Goal: Check status: Check status

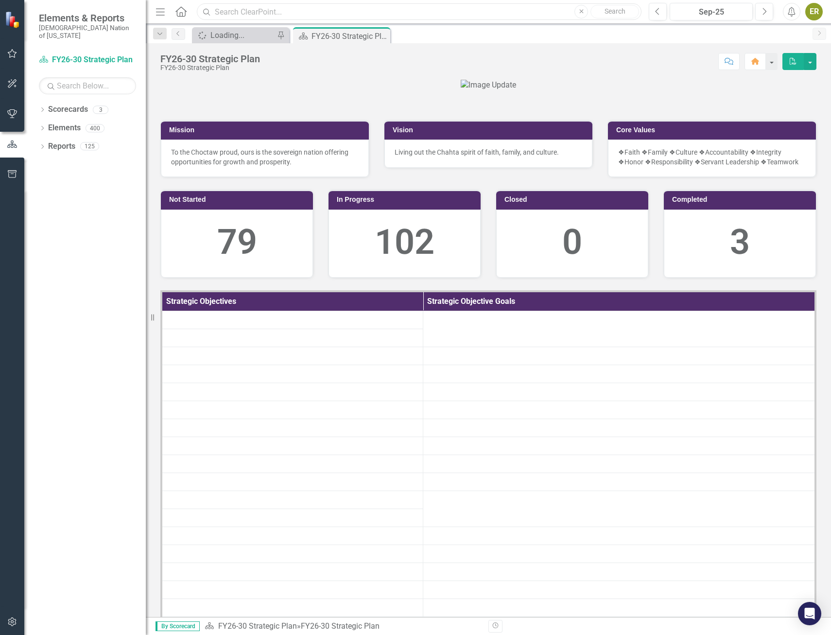
click at [288, 17] on input "text" at bounding box center [419, 11] width 445 height 17
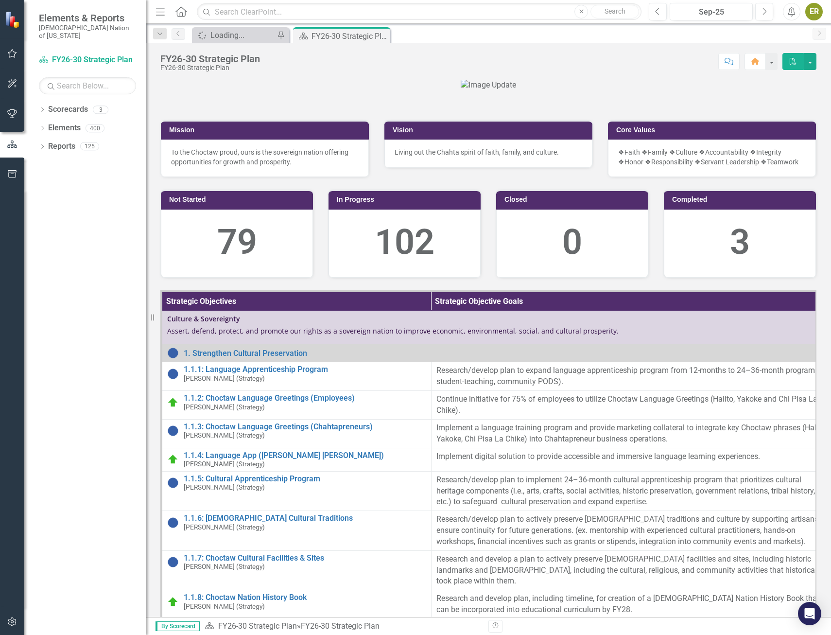
click at [240, 91] on div at bounding box center [488, 85] width 656 height 11
click at [8, 57] on icon "button" at bounding box center [12, 54] width 10 height 8
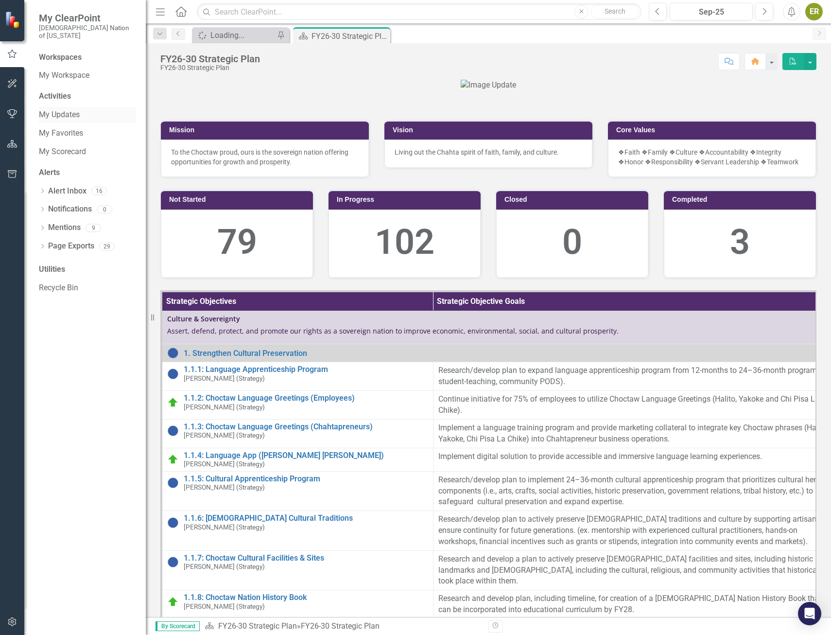
click at [71, 109] on link "My Updates" at bounding box center [87, 114] width 97 height 11
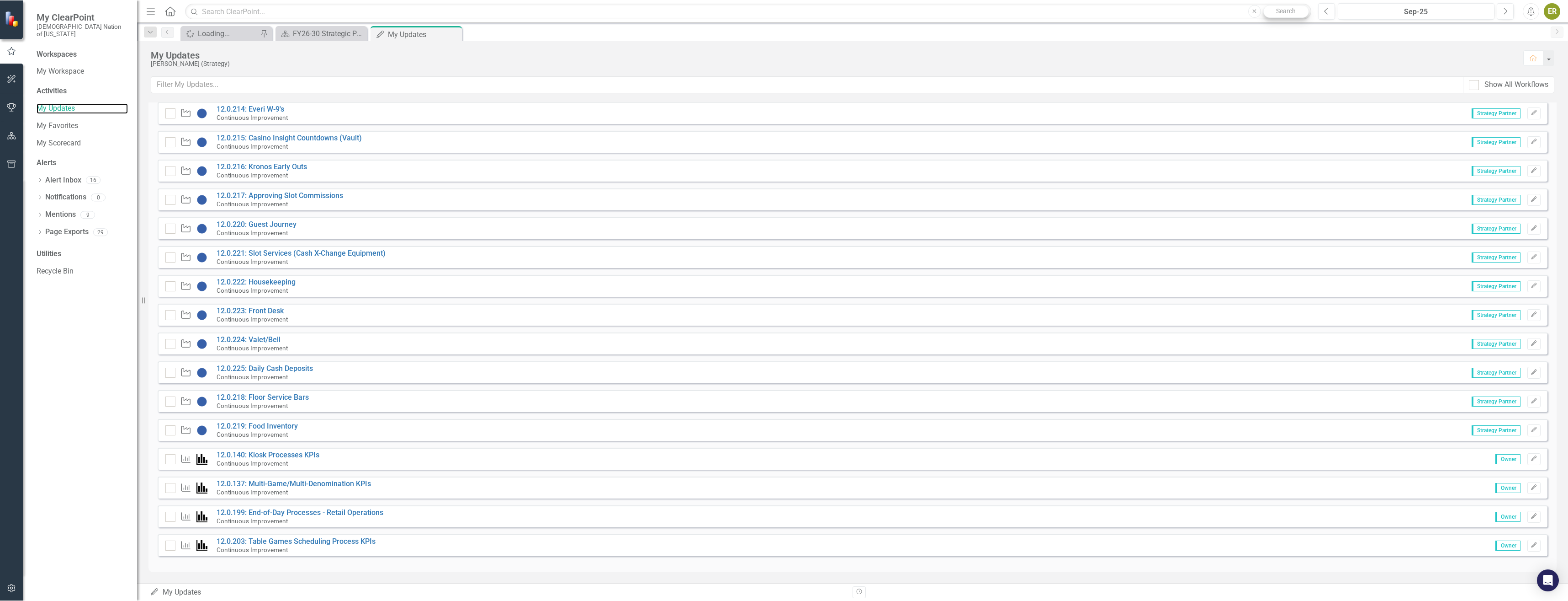
scroll to position [613, 0]
click at [169, 431] on input "checkbox" at bounding box center [168, 428] width 6 height 6
checkbox input "true"
click at [169, 405] on div at bounding box center [170, 402] width 10 height 10
click at [169, 403] on input "checkbox" at bounding box center [168, 400] width 6 height 6
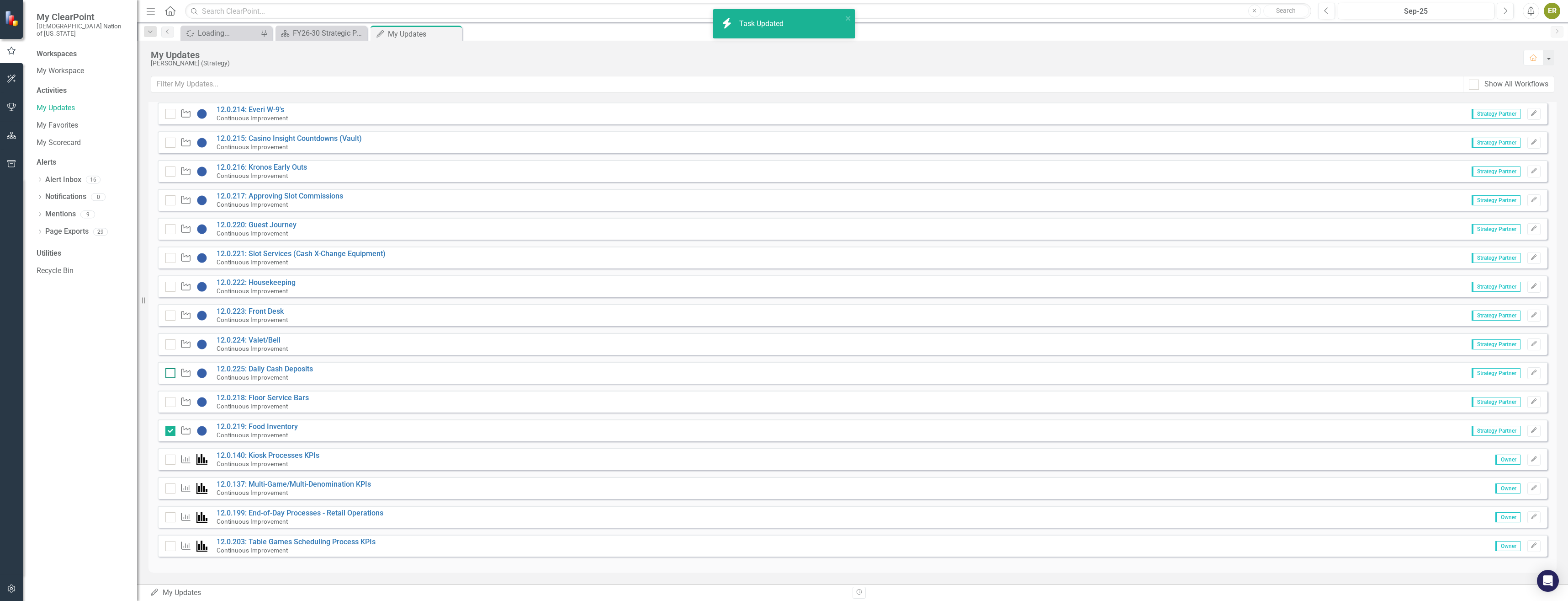
checkbox input "true"
click at [172, 375] on div at bounding box center [170, 372] width 10 height 10
click at [171, 374] on input "checkbox" at bounding box center [168, 371] width 6 height 6
checkbox input "true"
click at [173, 346] on div at bounding box center [170, 344] width 10 height 10
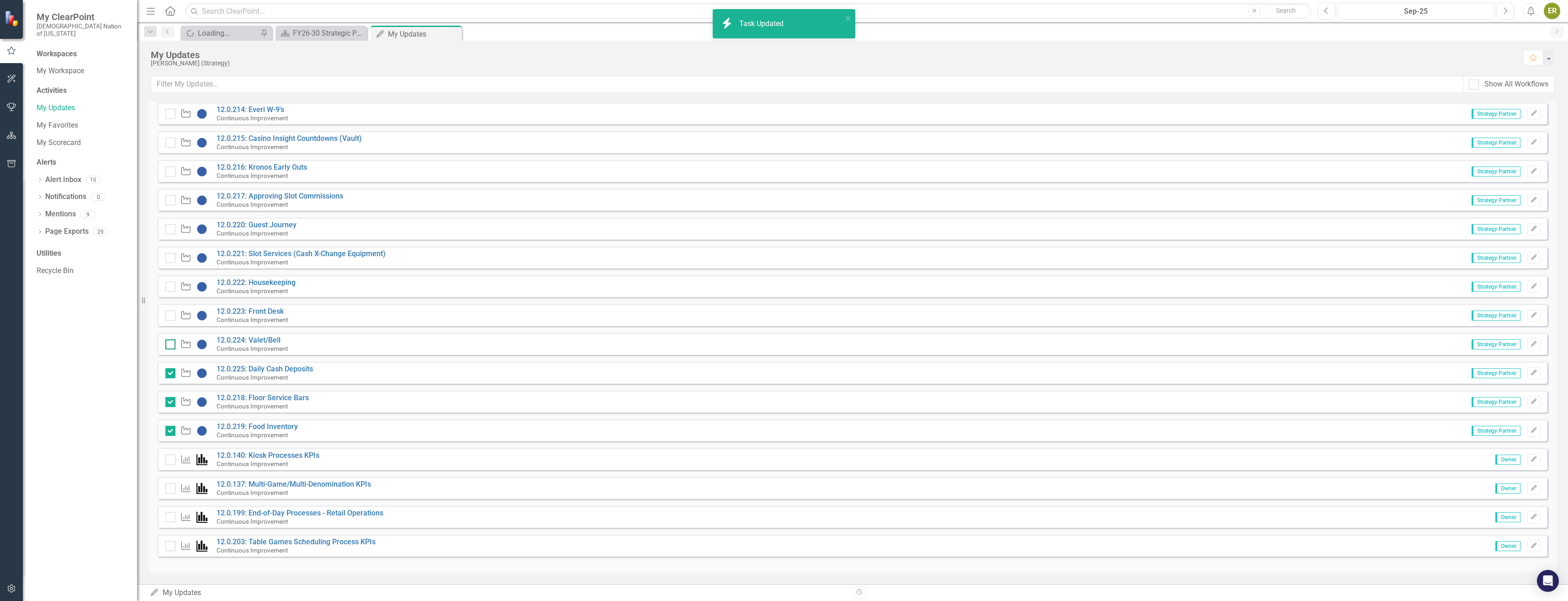
click at [171, 345] on input "checkbox" at bounding box center [168, 342] width 6 height 6
checkbox input "true"
click at [171, 312] on div at bounding box center [170, 315] width 10 height 10
click at [171, 312] on input "checkbox" at bounding box center [168, 313] width 6 height 6
checkbox input "false"
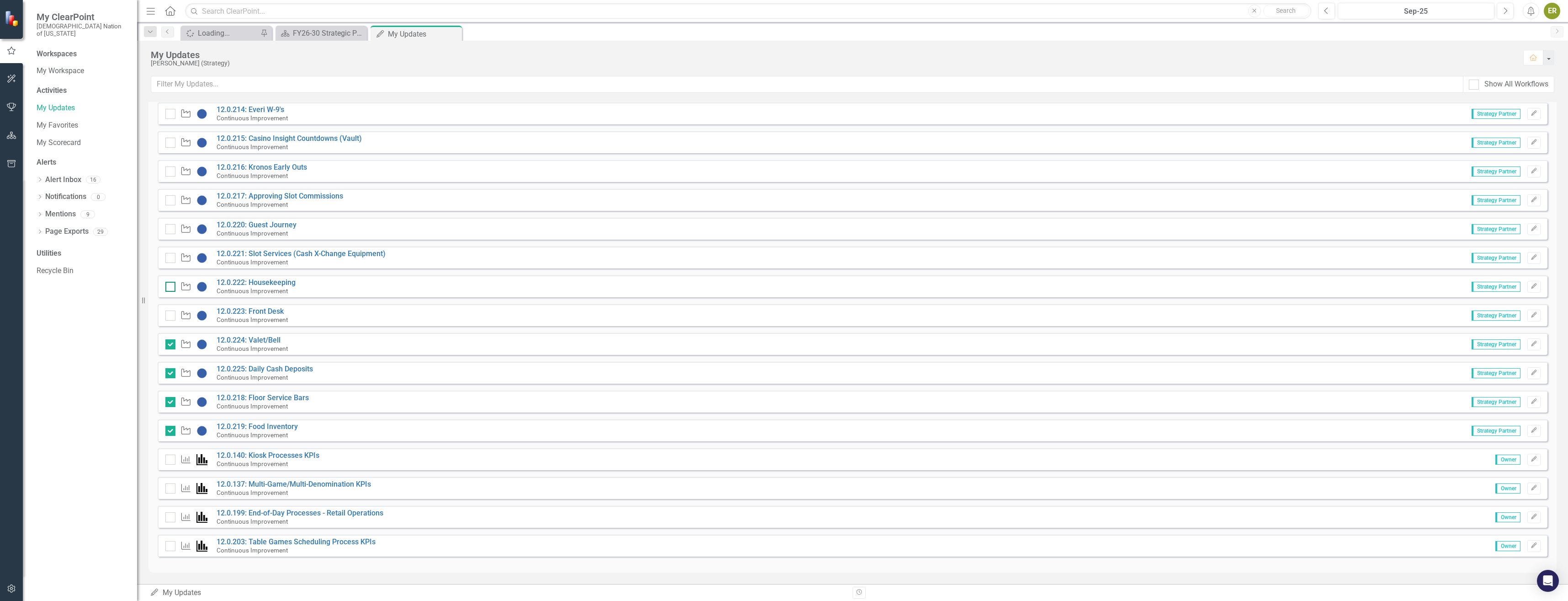
click at [171, 288] on div at bounding box center [170, 286] width 10 height 10
click at [171, 288] on input "checkbox" at bounding box center [168, 284] width 6 height 6
checkbox input "false"
checkbox input "true"
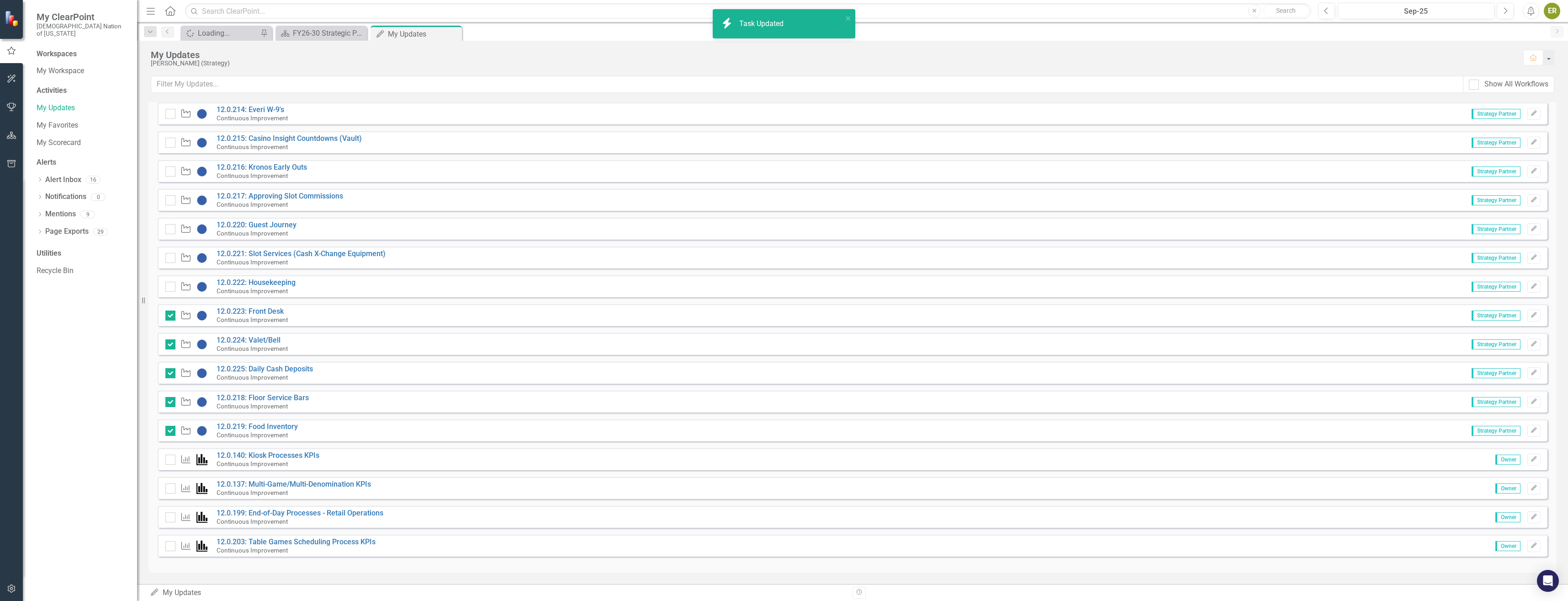
click at [170, 263] on div "Strategic Objective 12.0.221: Slot Services (Cash X-Change Equipment) Continuou…" at bounding box center [277, 257] width 225 height 16
click at [170, 257] on input "checkbox" at bounding box center [168, 256] width 6 height 6
checkbox input "false"
click at [169, 229] on input "checkbox" at bounding box center [168, 227] width 6 height 6
checkbox input "false"
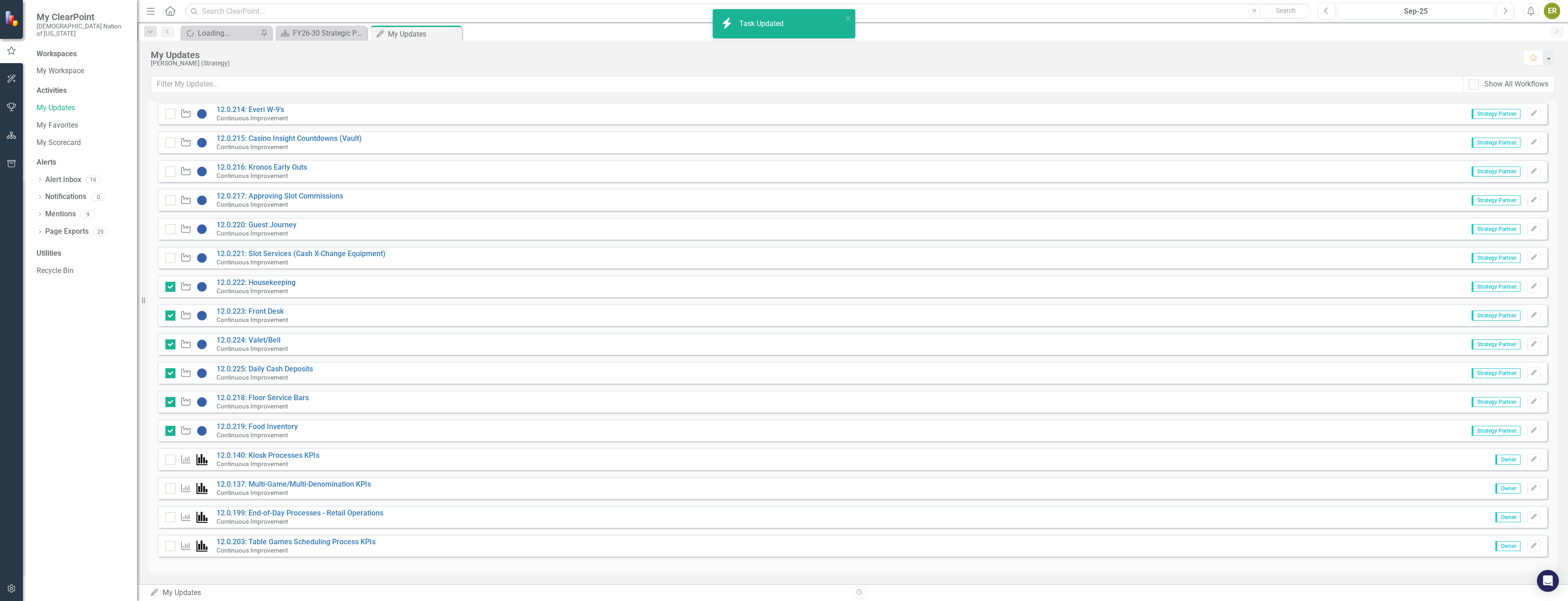
checkbox input "true"
click at [169, 200] on input "checkbox" at bounding box center [168, 198] width 6 height 6
checkbox input "false"
checkbox input "true"
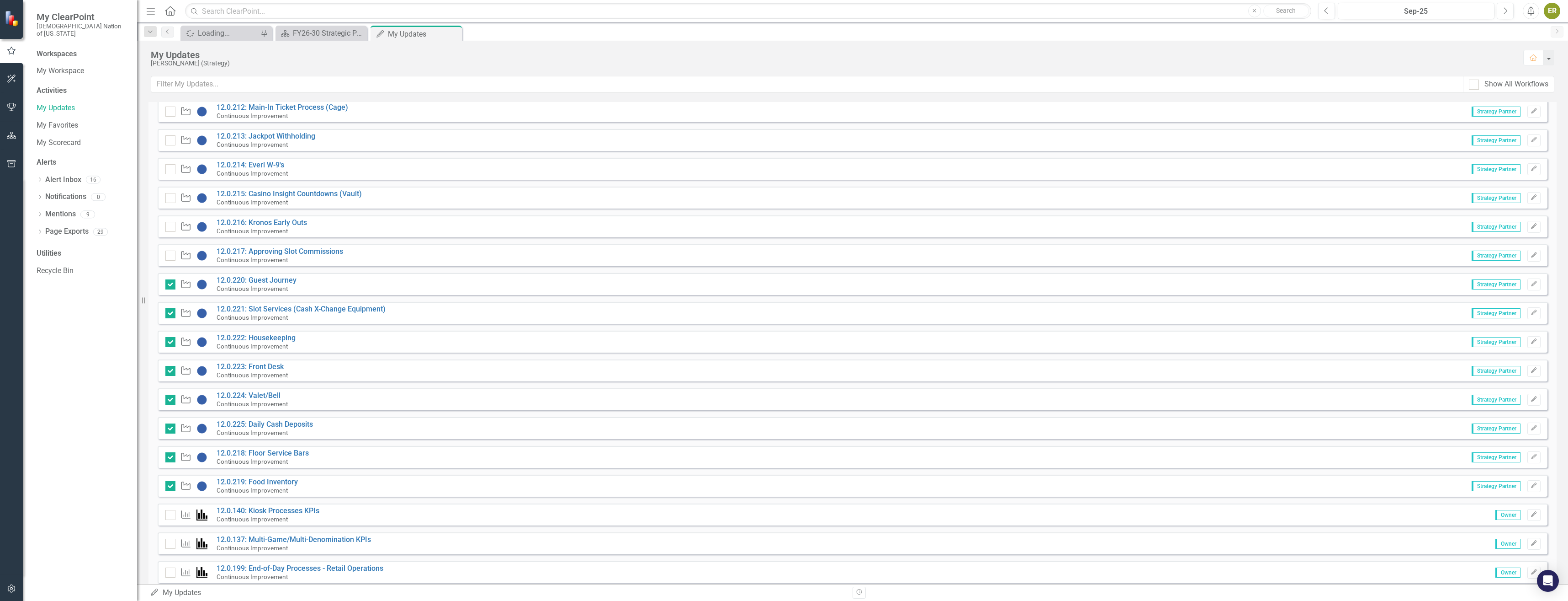
scroll to position [522, 0]
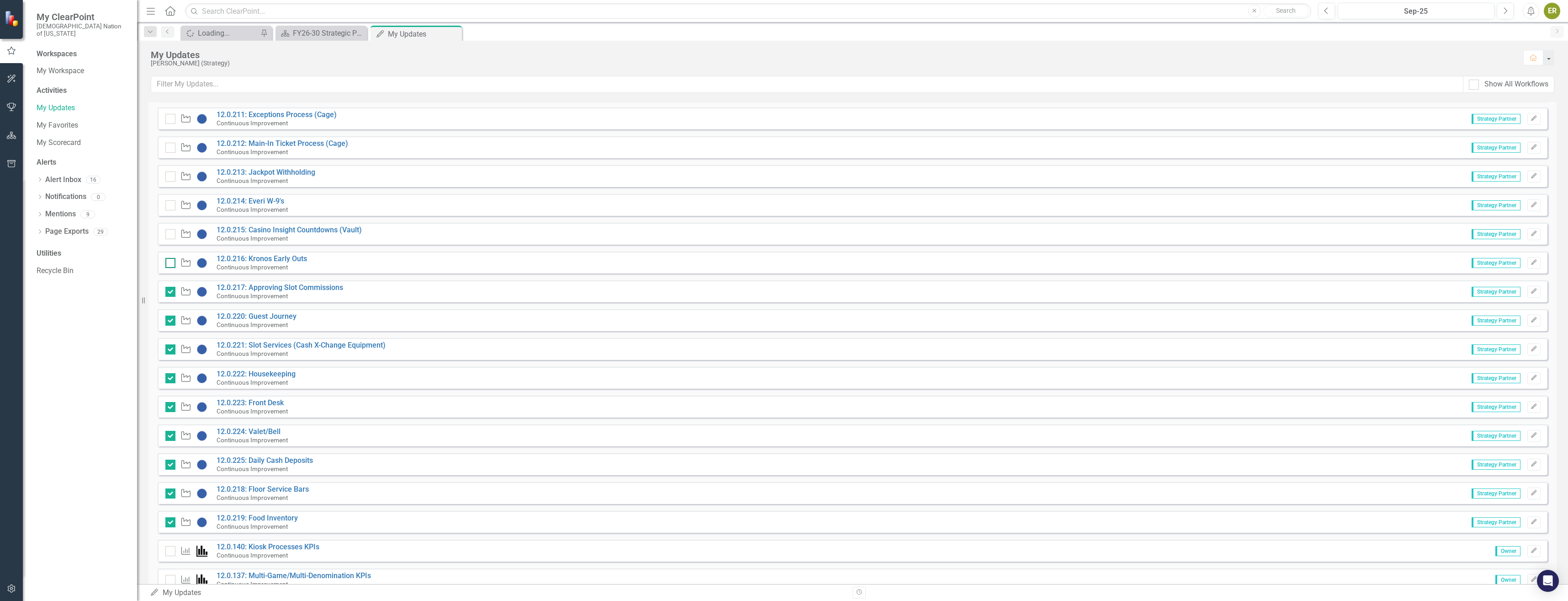
click at [172, 262] on div at bounding box center [170, 262] width 10 height 10
click at [171, 262] on input "checkbox" at bounding box center [168, 261] width 6 height 6
checkbox input "false"
click at [174, 238] on div at bounding box center [170, 233] width 10 height 10
click at [171, 235] on input "checkbox" at bounding box center [168, 231] width 6 height 6
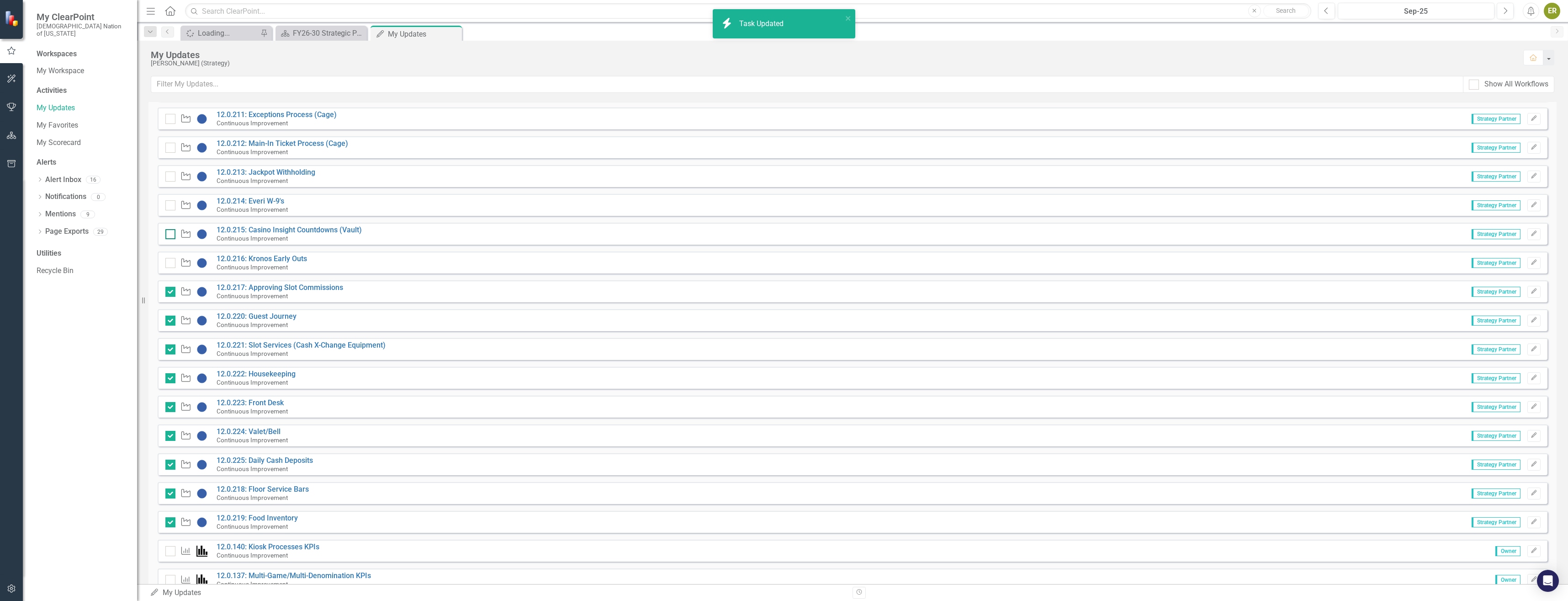
checkbox input "false"
checkbox input "true"
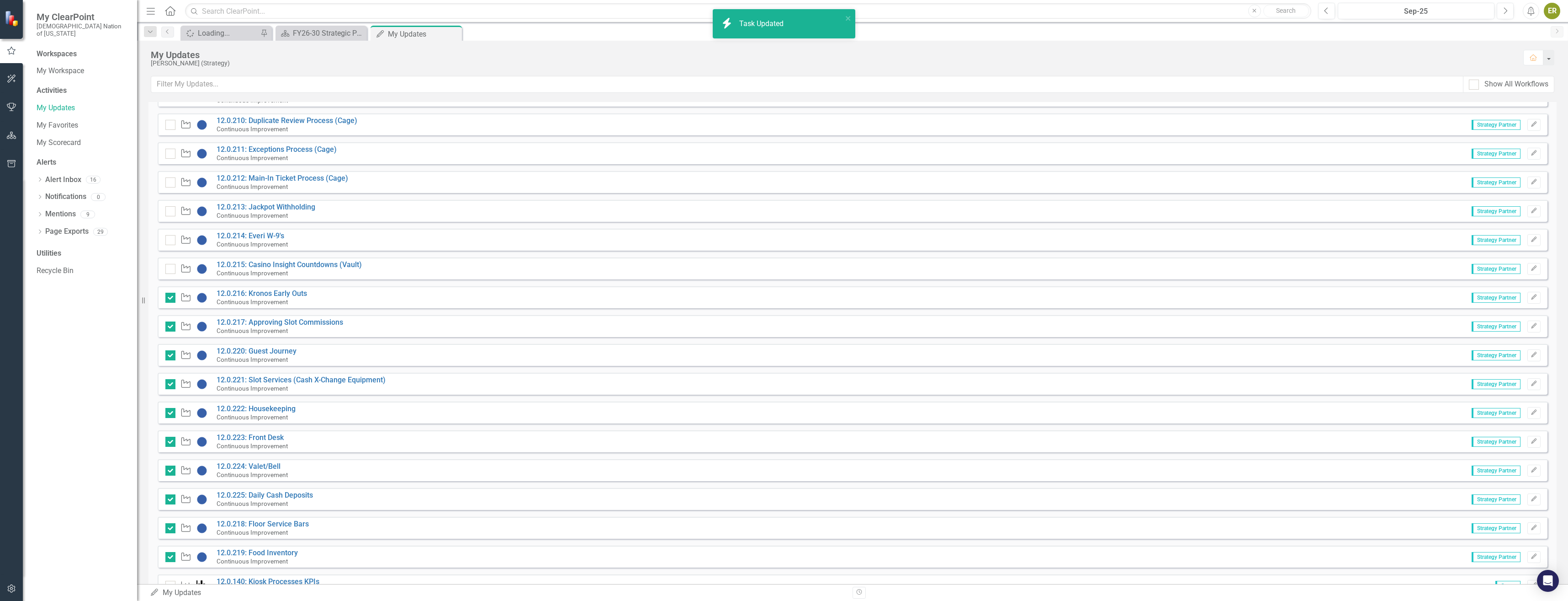
scroll to position [431, 0]
checkbox input "true"
click at [171, 299] on div at bounding box center [170, 296] width 10 height 10
click at [171, 297] on input "checkbox" at bounding box center [168, 294] width 6 height 6
checkbox input "true"
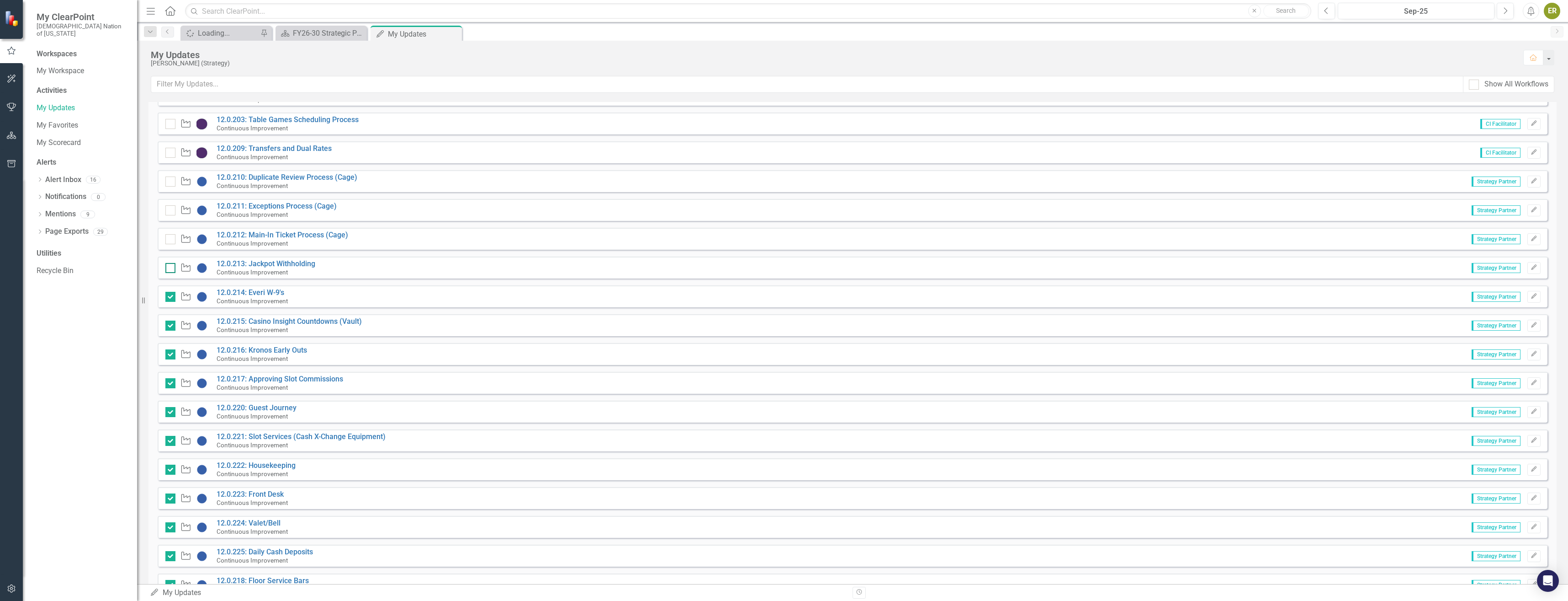
click at [172, 264] on div at bounding box center [170, 267] width 10 height 10
click at [171, 264] on input "checkbox" at bounding box center [168, 265] width 6 height 6
checkbox input "true"
click at [172, 239] on div at bounding box center [170, 239] width 10 height 10
click at [171, 239] on input "checkbox" at bounding box center [168, 237] width 6 height 6
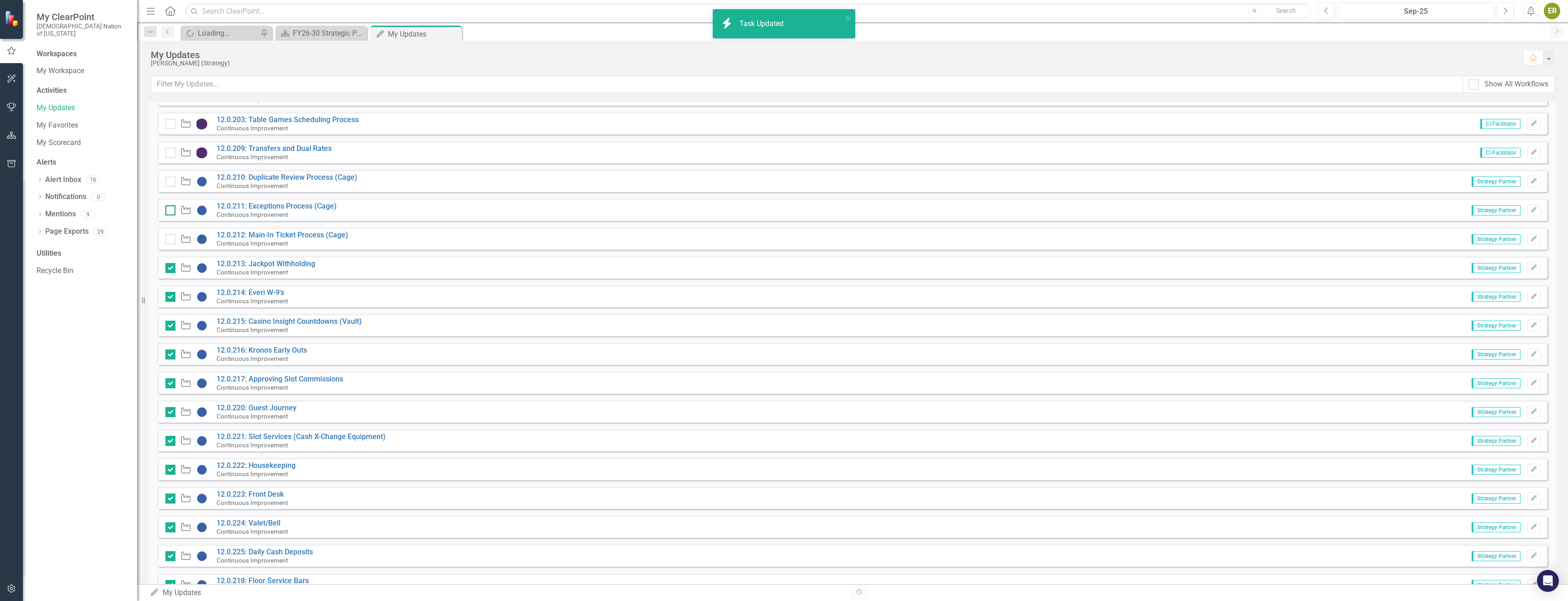
checkbox input "true"
click at [171, 209] on div at bounding box center [170, 210] width 10 height 10
click at [171, 209] on input "checkbox" at bounding box center [168, 208] width 6 height 6
checkbox input "true"
click at [171, 184] on div at bounding box center [170, 182] width 10 height 10
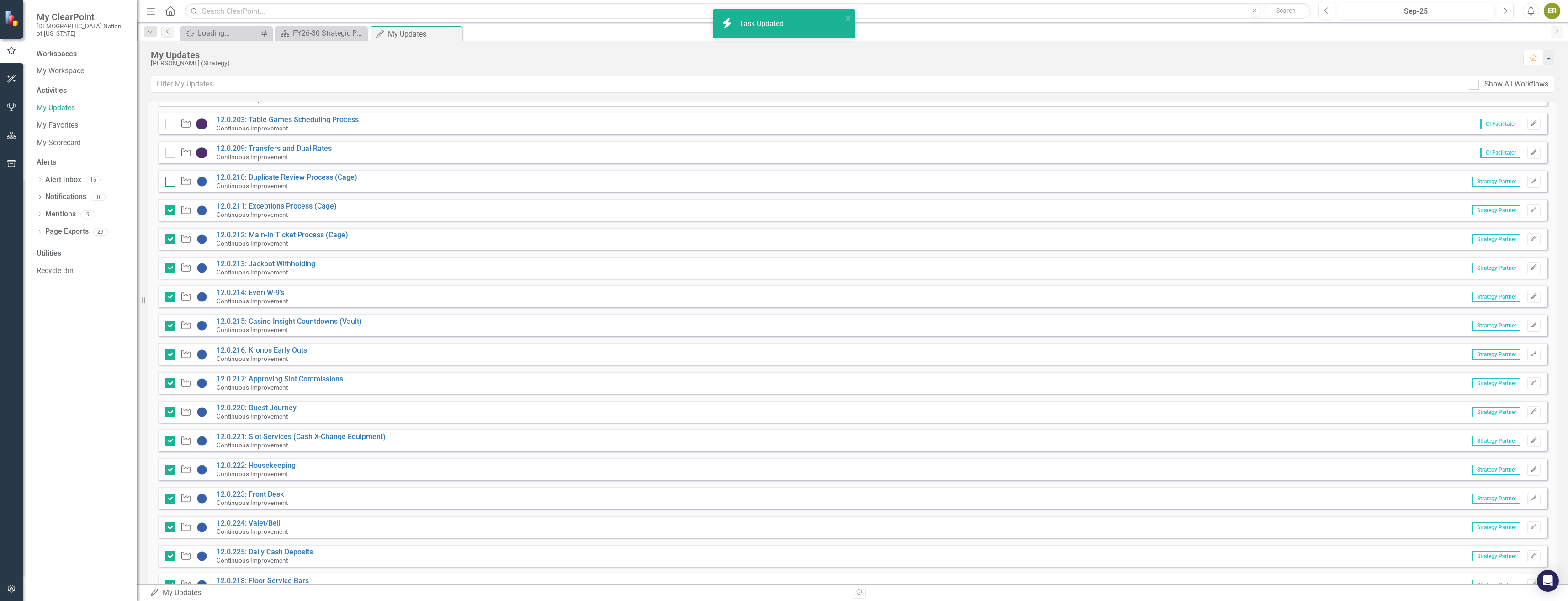
click at [171, 182] on input "checkbox" at bounding box center [168, 180] width 6 height 6
checkbox input "true"
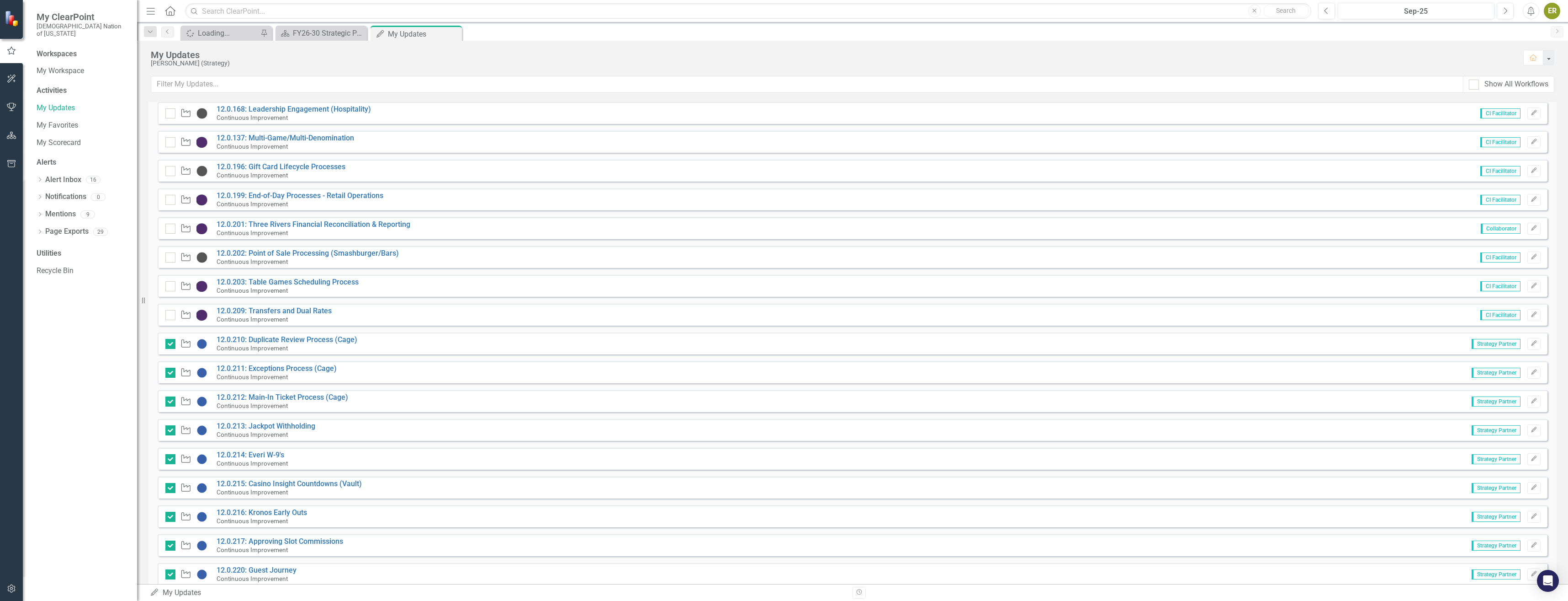
scroll to position [247, 0]
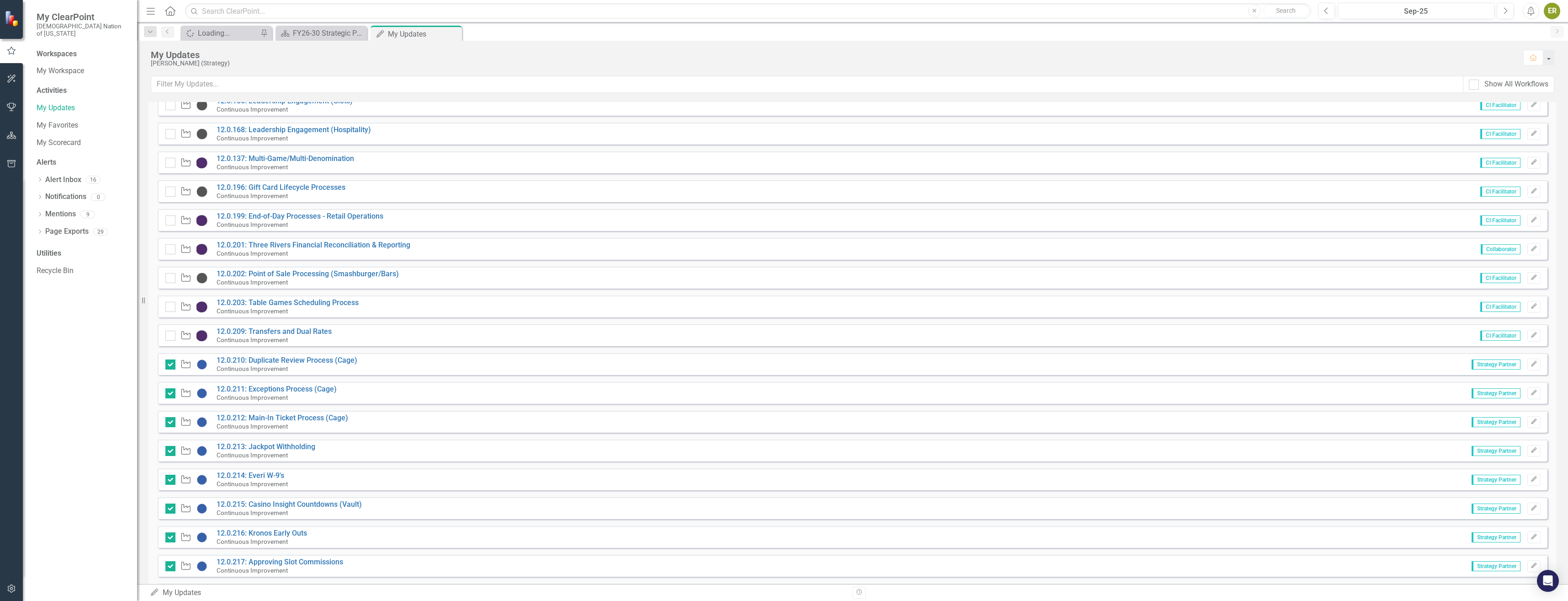
click at [175, 277] on div at bounding box center [170, 277] width 10 height 10
click at [171, 277] on input "checkbox" at bounding box center [168, 276] width 6 height 6
checkbox input "true"
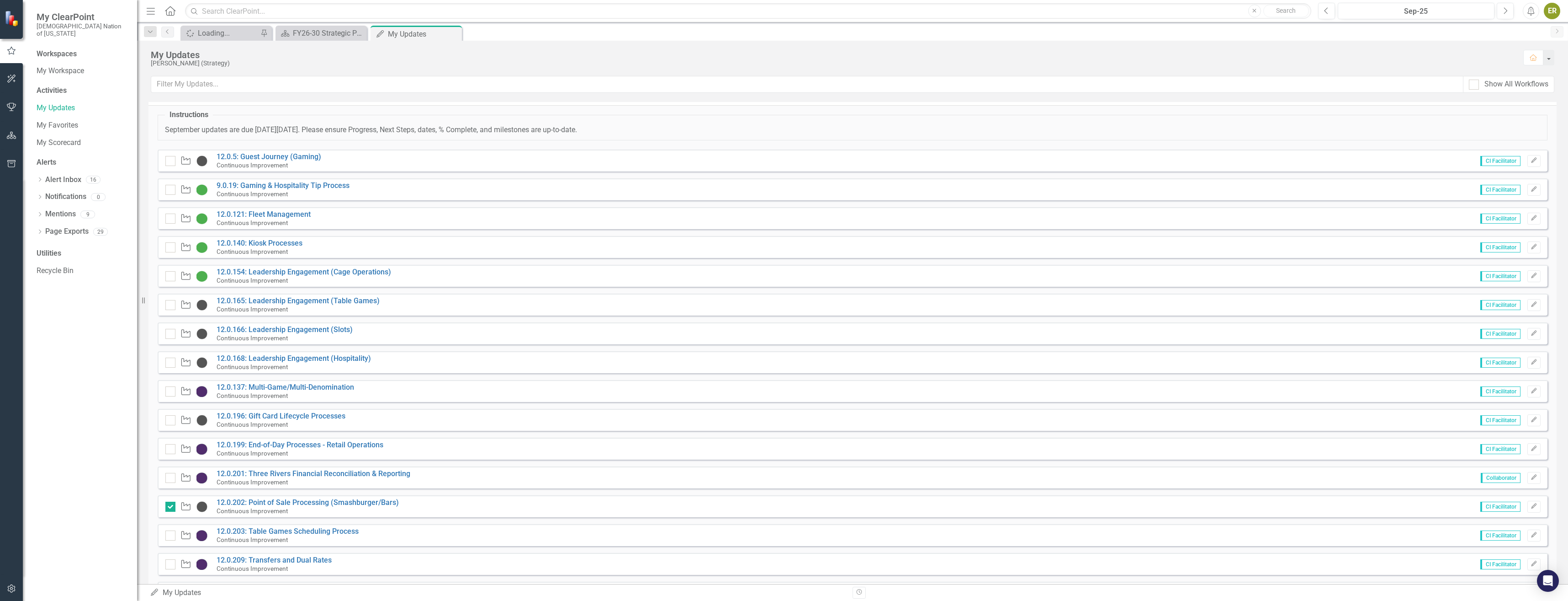
scroll to position [0, 0]
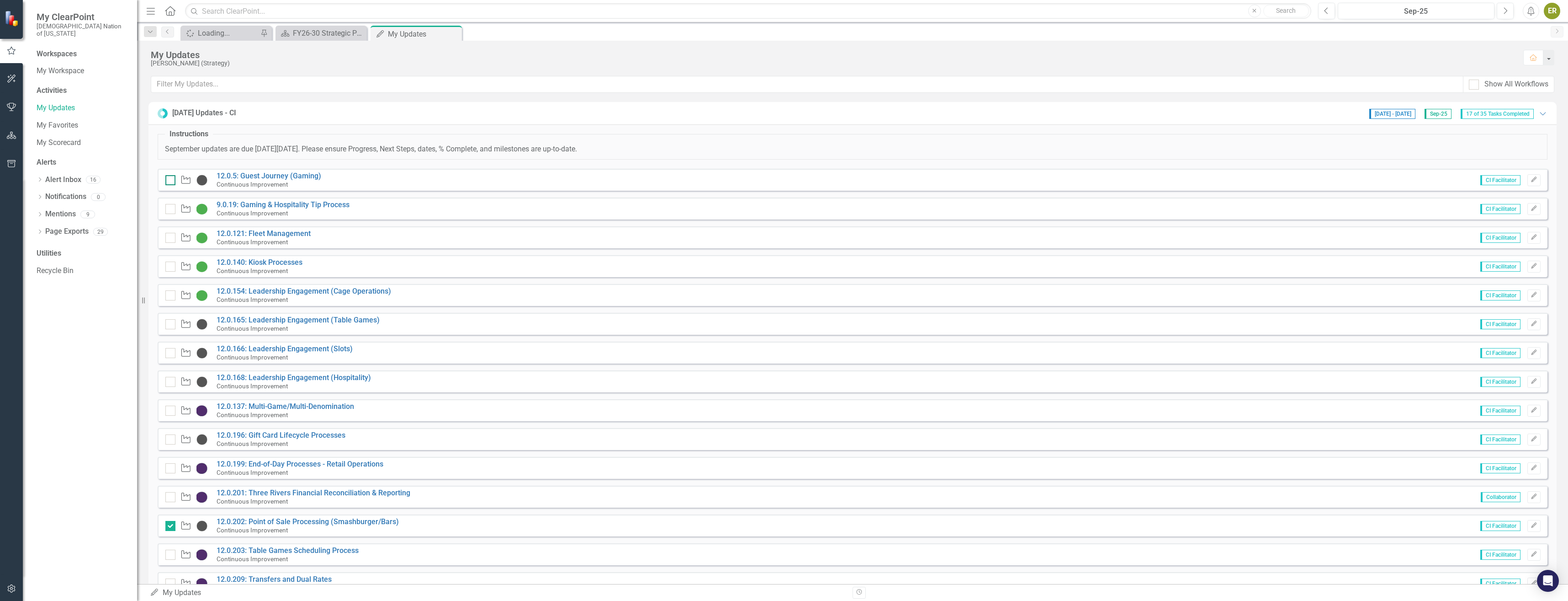
click at [175, 177] on div at bounding box center [170, 180] width 10 height 10
click at [171, 177] on input "checkbox" at bounding box center [168, 178] width 6 height 6
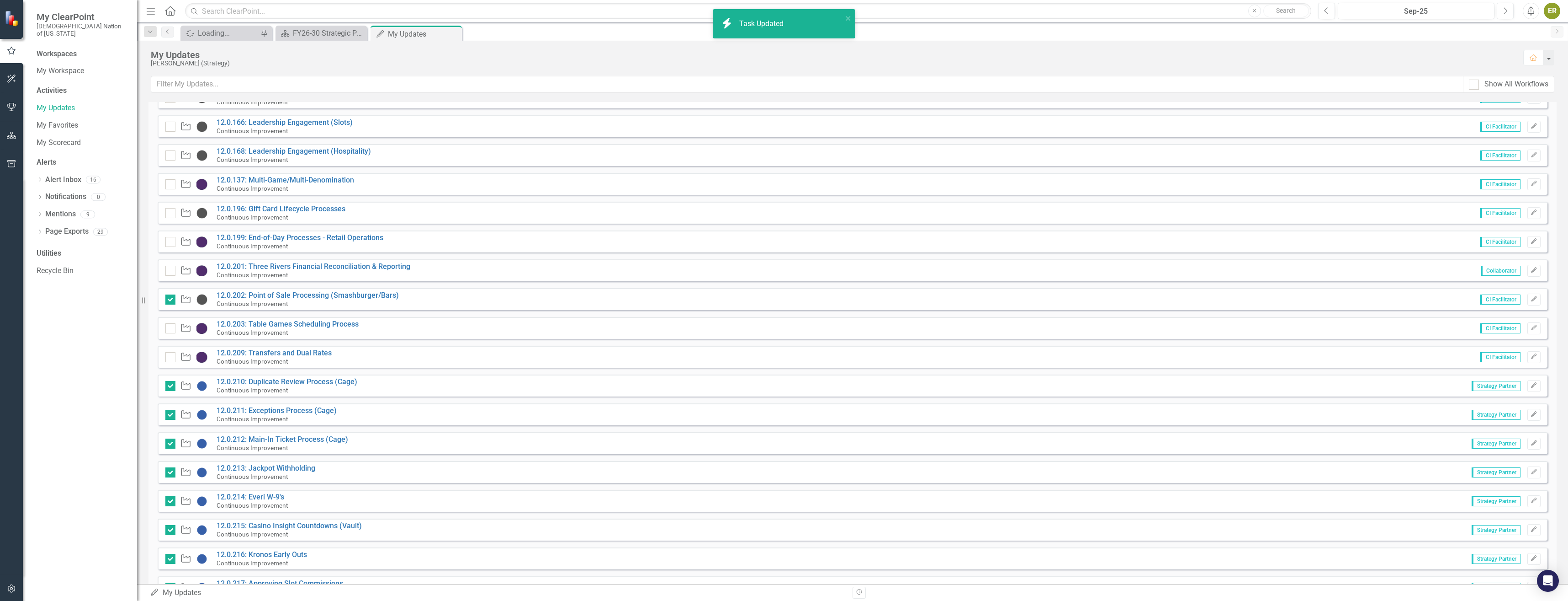
checkbox input "true"
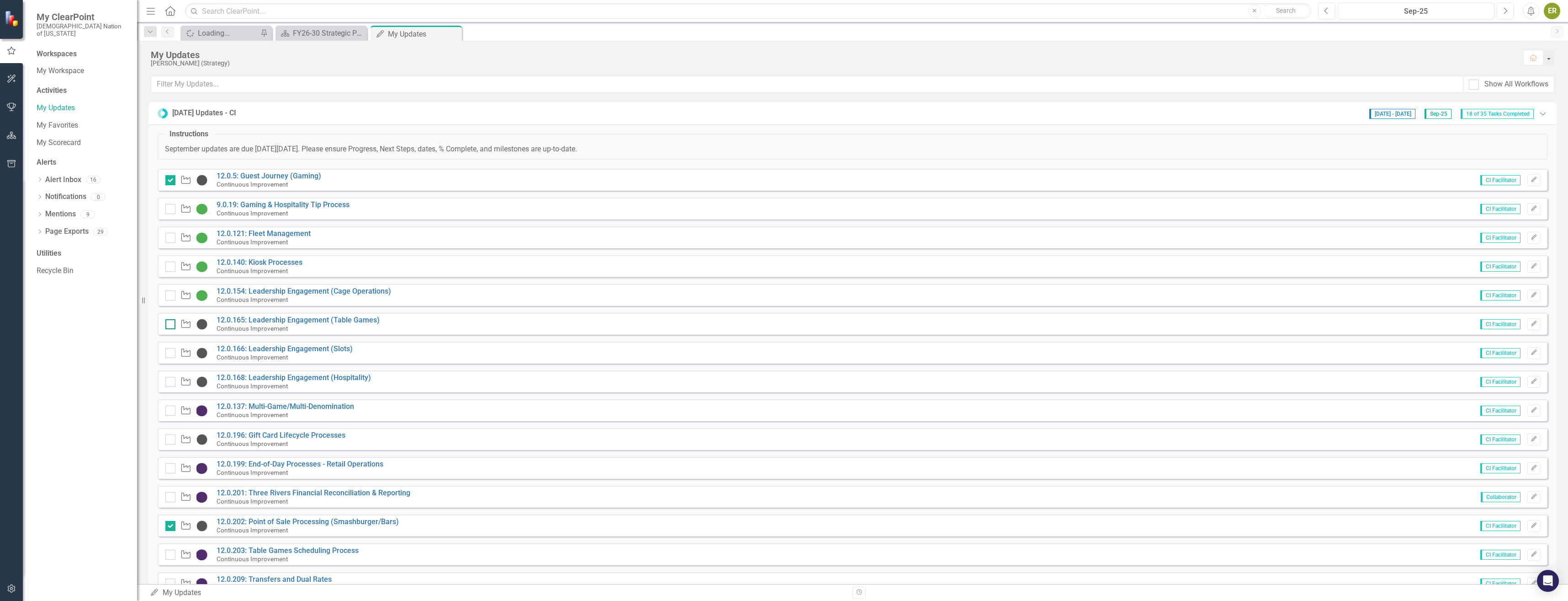
click at [169, 324] on input "checkbox" at bounding box center [168, 322] width 6 height 6
checkbox input "false"
click at [167, 351] on input "checkbox" at bounding box center [168, 351] width 6 height 6
checkbox input "false"
checkbox input "true"
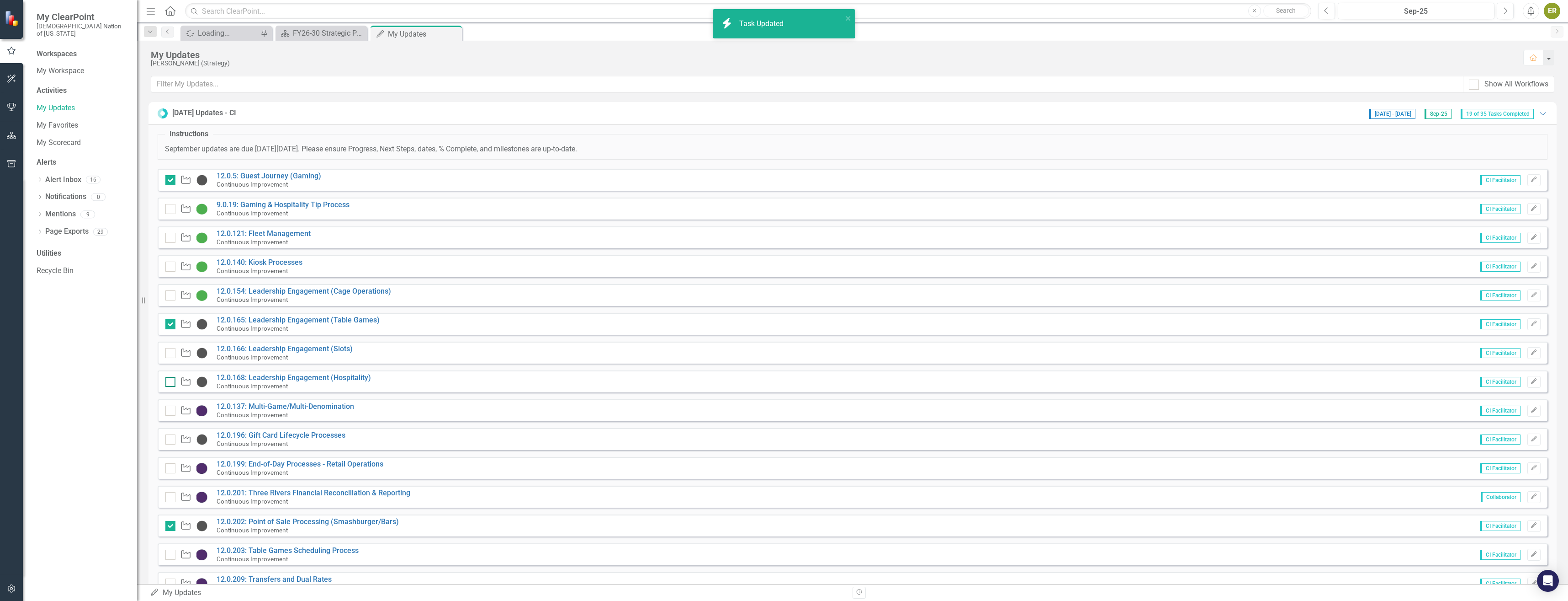
checkbox input "true"
click at [169, 383] on div at bounding box center [170, 381] width 10 height 10
click at [169, 383] on input "checkbox" at bounding box center [168, 379] width 6 height 6
checkbox input "true"
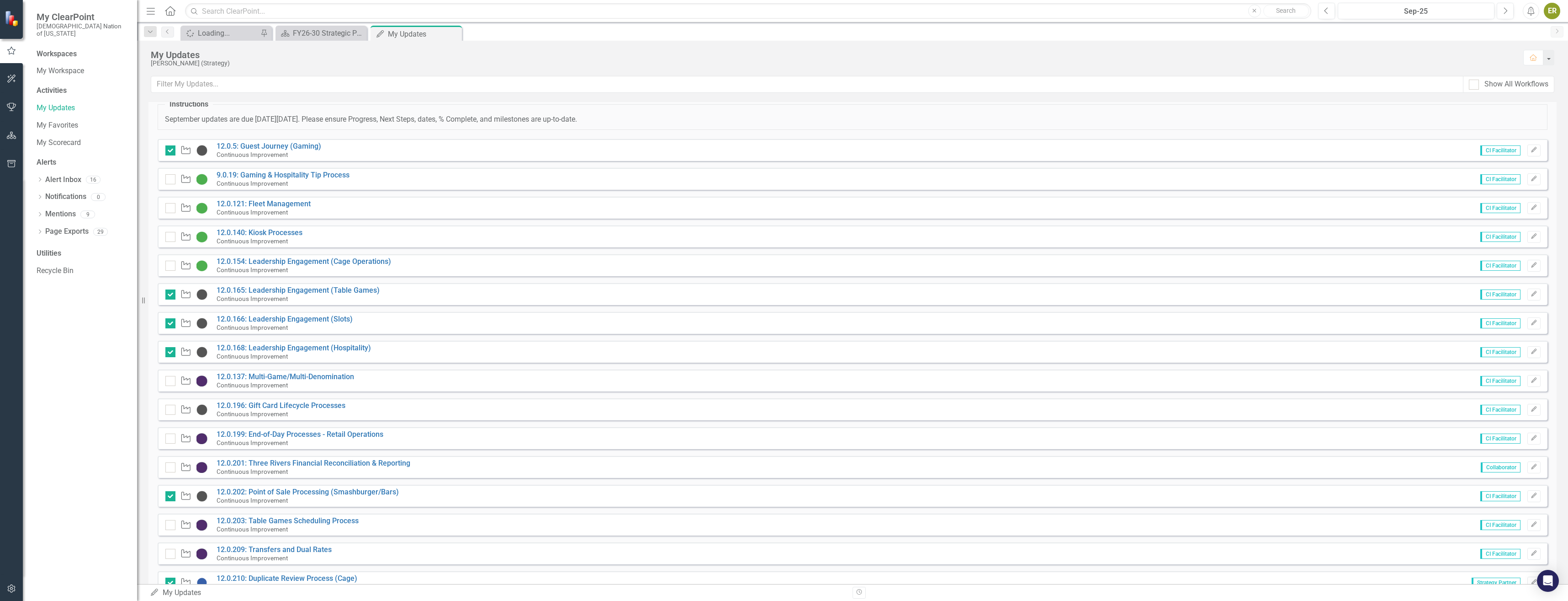
scroll to position [46, 0]
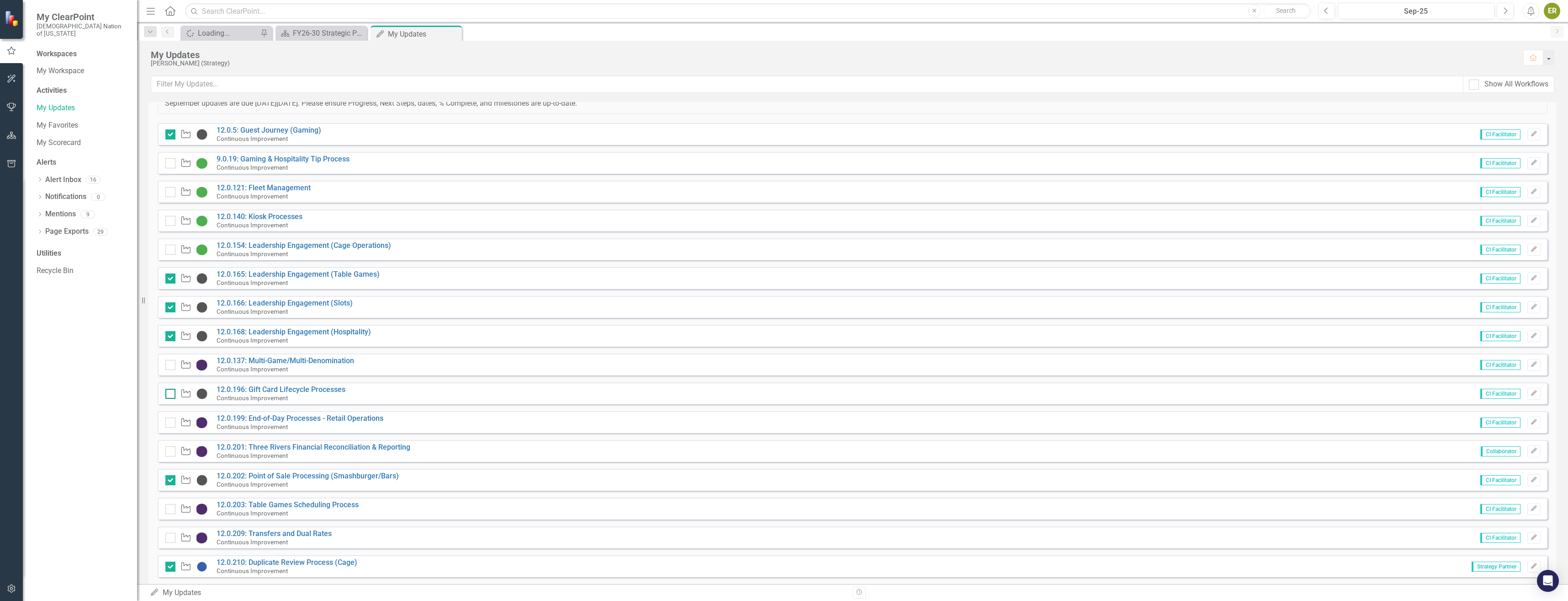
click at [168, 394] on input "checkbox" at bounding box center [168, 391] width 6 height 6
checkbox input "true"
click at [170, 162] on input "checkbox" at bounding box center [168, 161] width 6 height 6
checkbox input "true"
click at [171, 190] on div at bounding box center [170, 192] width 10 height 10
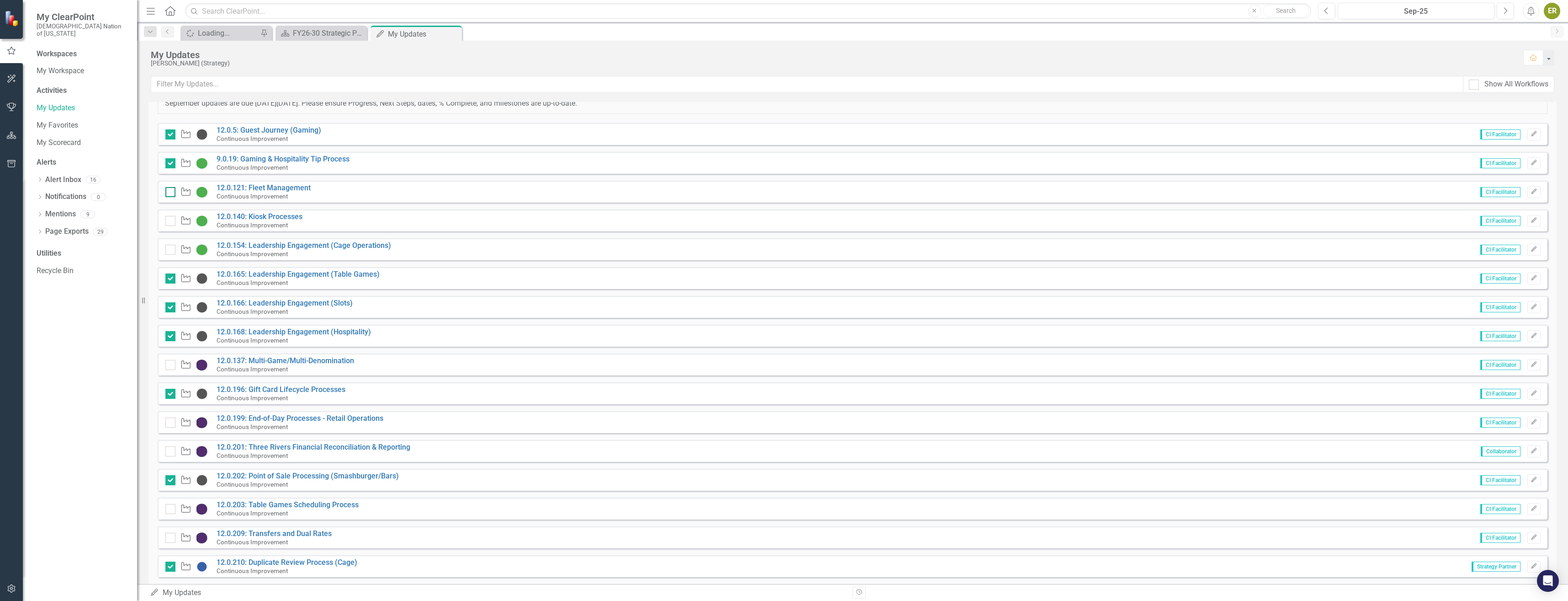
click at [171, 190] on input "checkbox" at bounding box center [168, 190] width 6 height 6
checkbox input "true"
click at [173, 252] on div at bounding box center [170, 249] width 10 height 10
click at [171, 250] on input "checkbox" at bounding box center [168, 247] width 6 height 6
checkbox input "true"
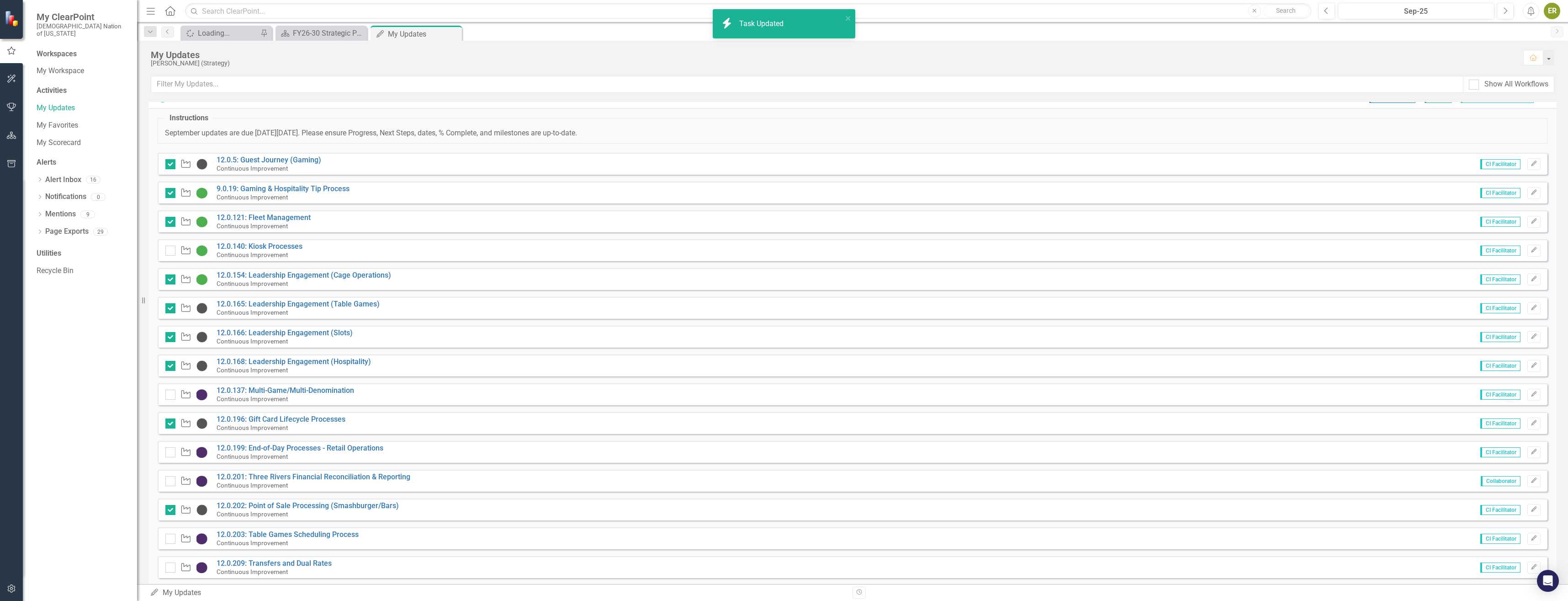
scroll to position [0, 0]
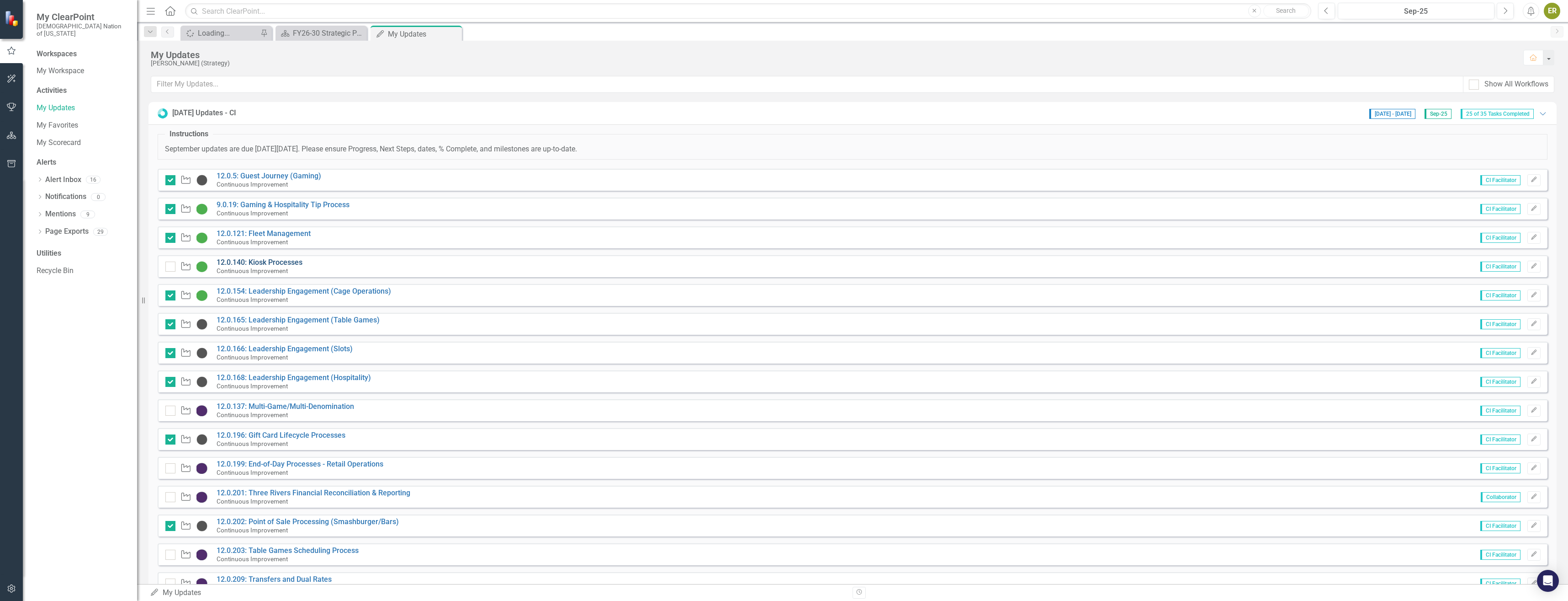
click at [281, 262] on link "12.0.140: Kiosk Processes" at bounding box center [259, 261] width 86 height 8
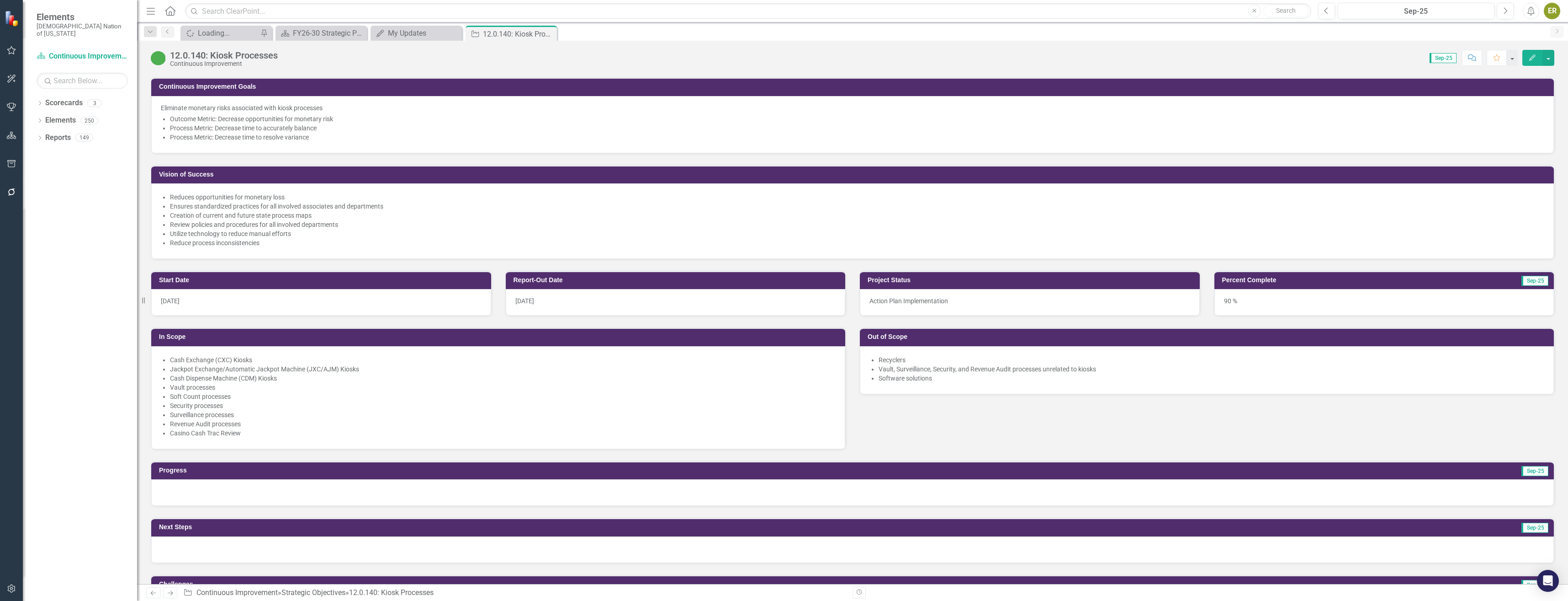
scroll to position [229, 0]
click at [781, 11] on icon "Previous" at bounding box center [1325, 10] width 5 height 8
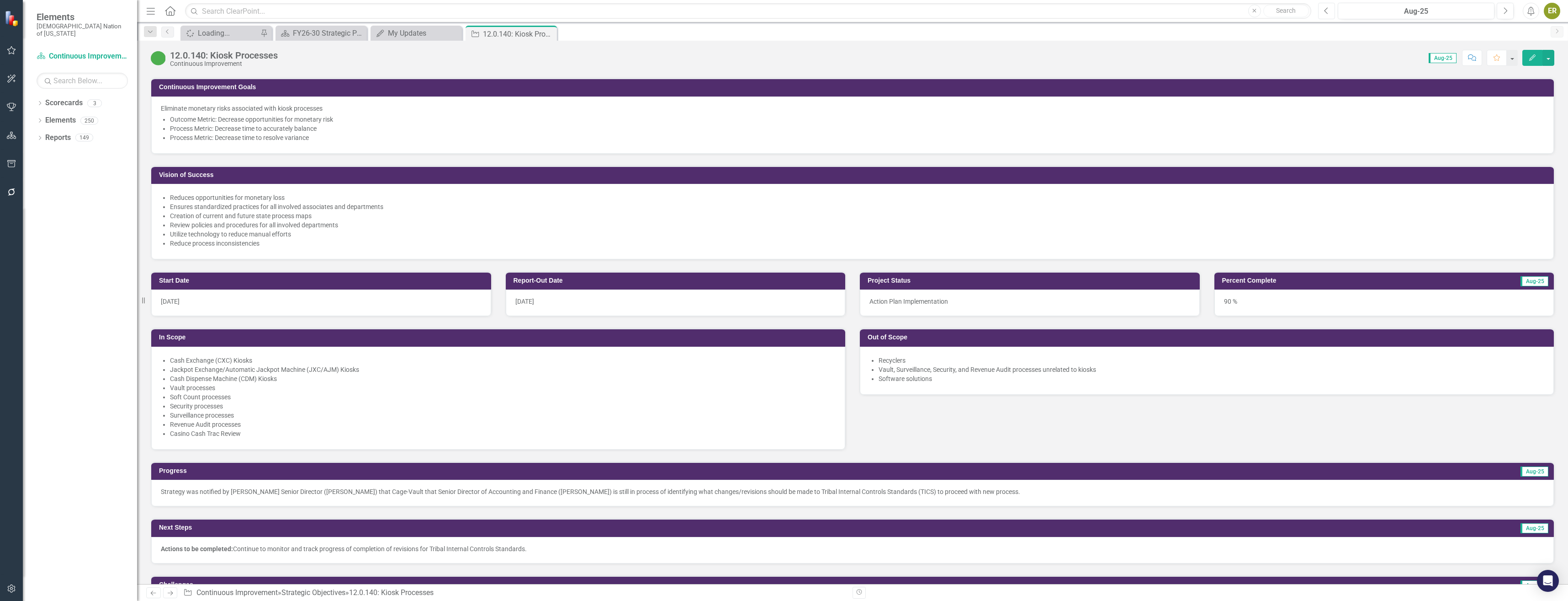
scroll to position [275, 0]
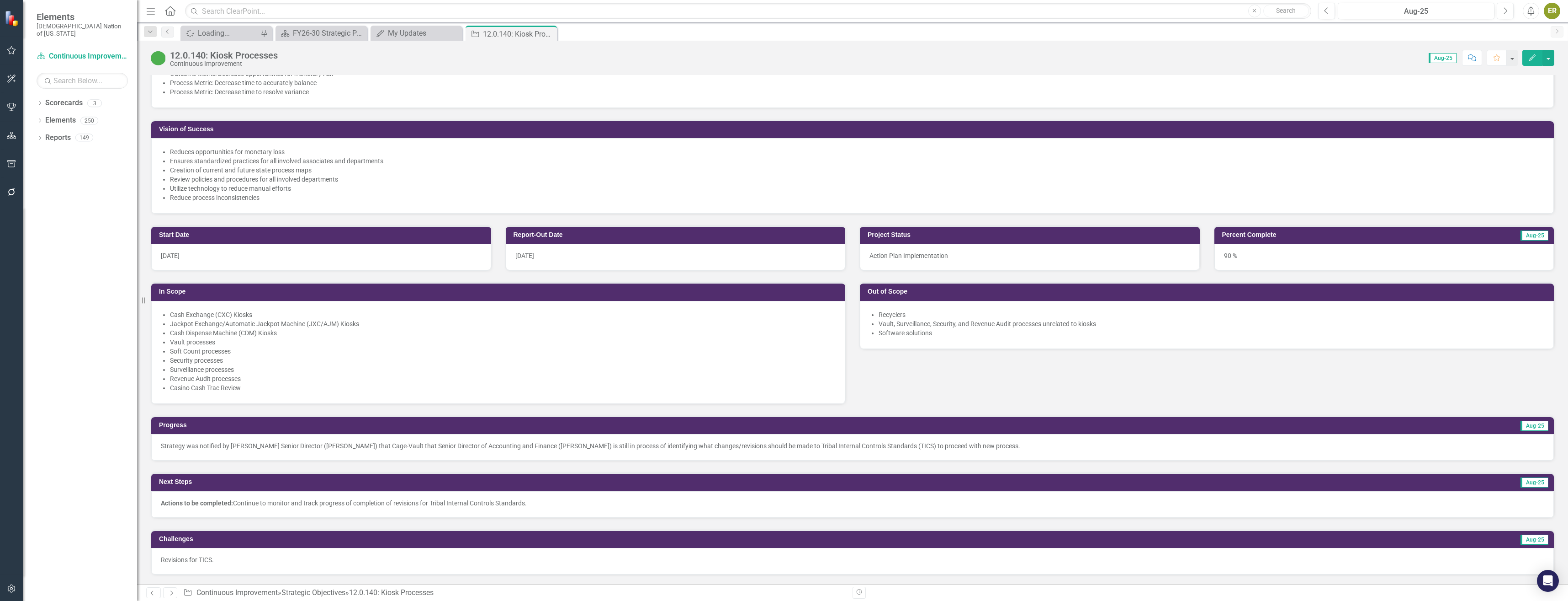
drag, startPoint x: 968, startPoint y: 388, endPoint x: 993, endPoint y: 381, distance: 26.0
click at [781, 381] on div "Start Date 2/1/24 Report-Out Date 8/1/24 In Scope Cash Exchange (CXC) Kiosks​ J…" at bounding box center [853, 308] width 1418 height 190
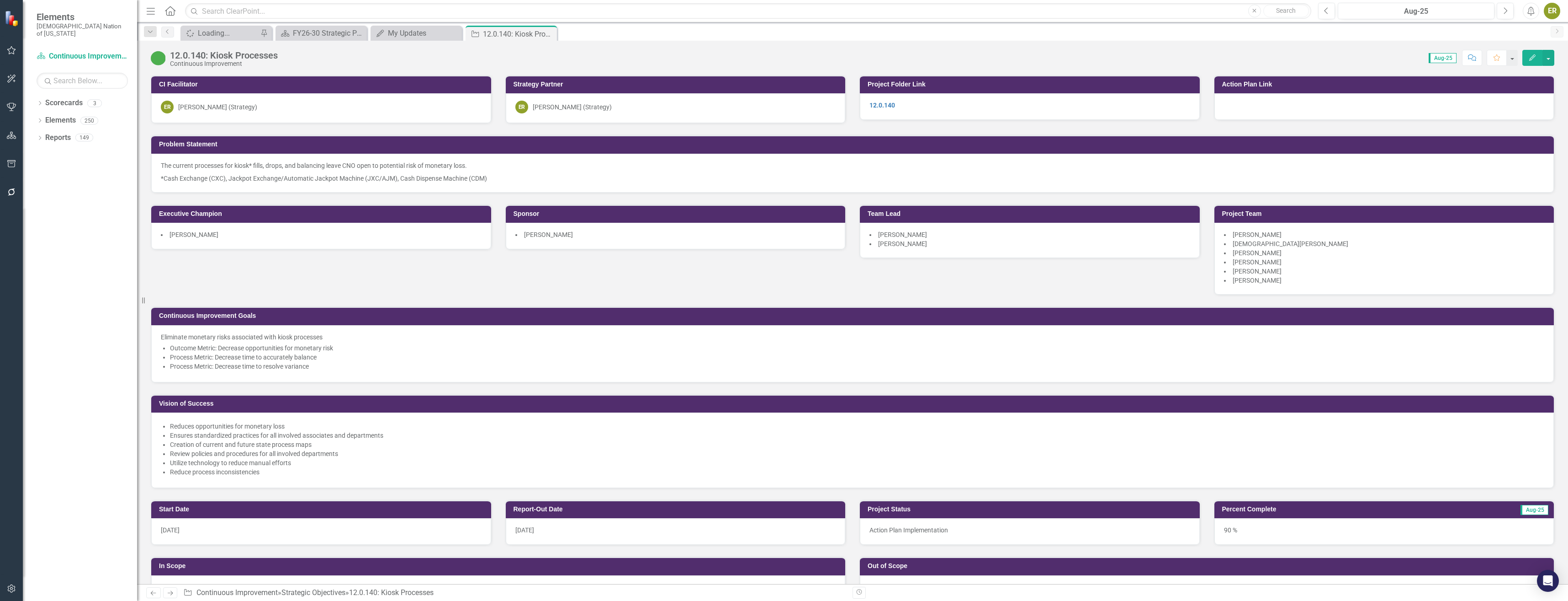
scroll to position [275, 0]
